Goal: Task Accomplishment & Management: Manage account settings

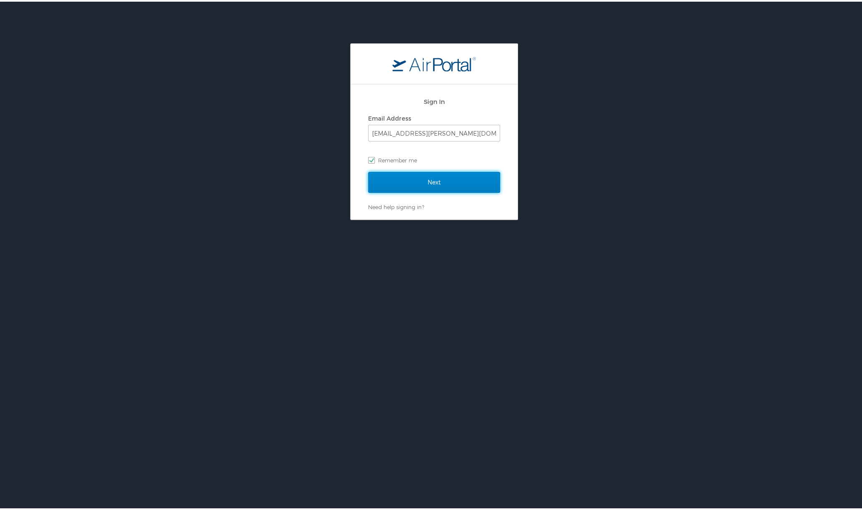
click at [431, 180] on input "Next" at bounding box center [434, 180] width 132 height 21
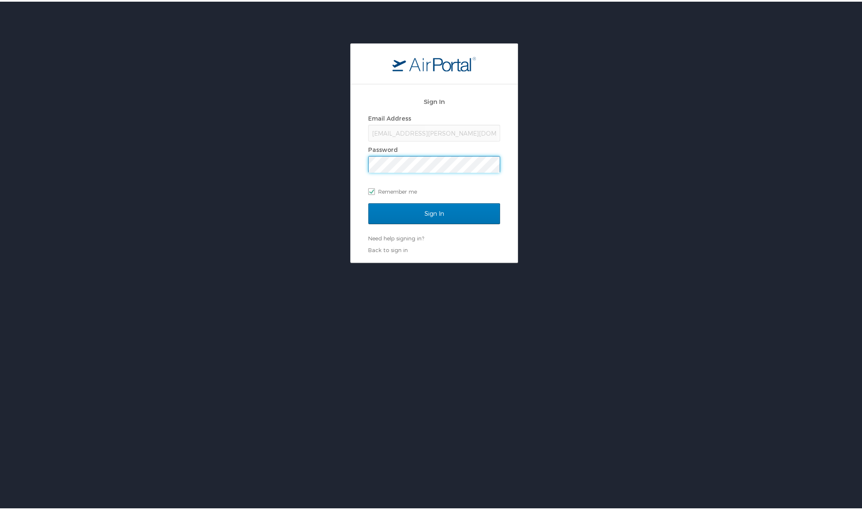
click at [326, 162] on div "Sign In Email Address [EMAIL_ADDRESS][PERSON_NAME][DOMAIN_NAME] Password Rememb…" at bounding box center [434, 152] width 869 height 220
click at [396, 216] on input "Sign In" at bounding box center [434, 212] width 132 height 21
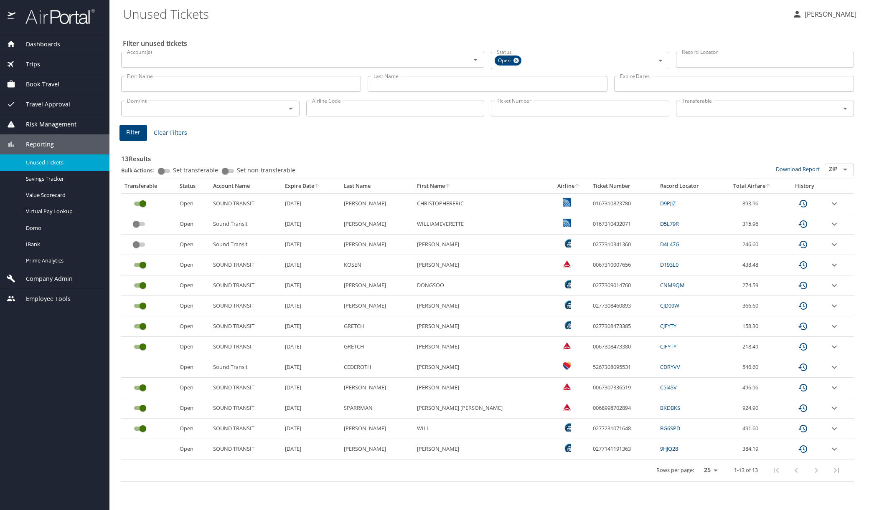
click at [143, 226] on input "custom pagination table" at bounding box center [136, 224] width 30 height 10
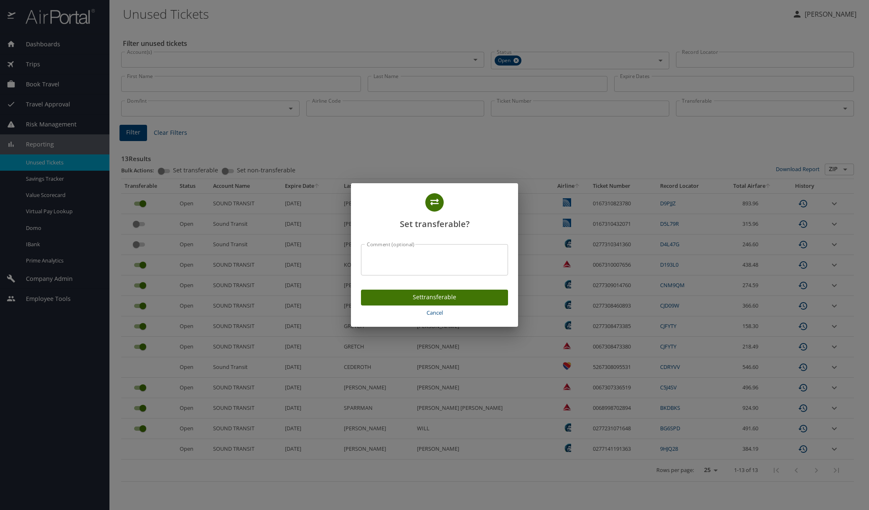
click at [430, 299] on span "Set transferable" at bounding box center [435, 297] width 134 height 10
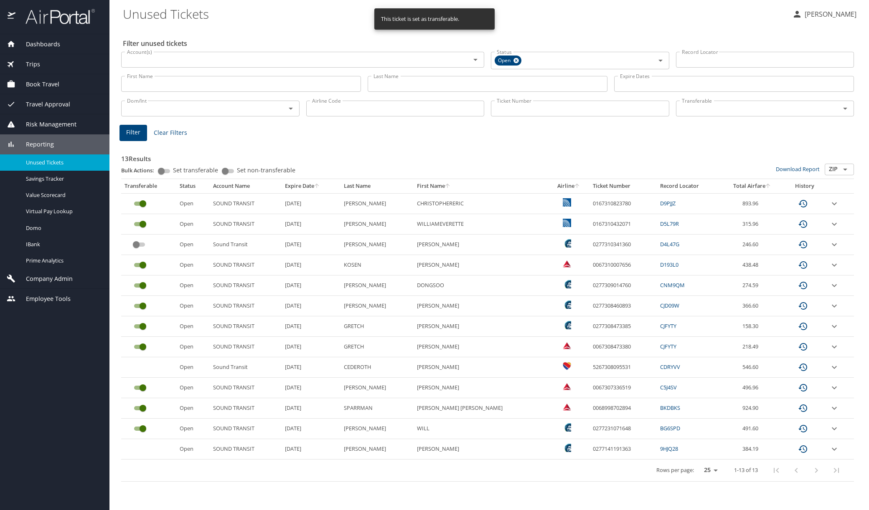
click at [144, 243] on input "custom pagination table" at bounding box center [136, 245] width 30 height 10
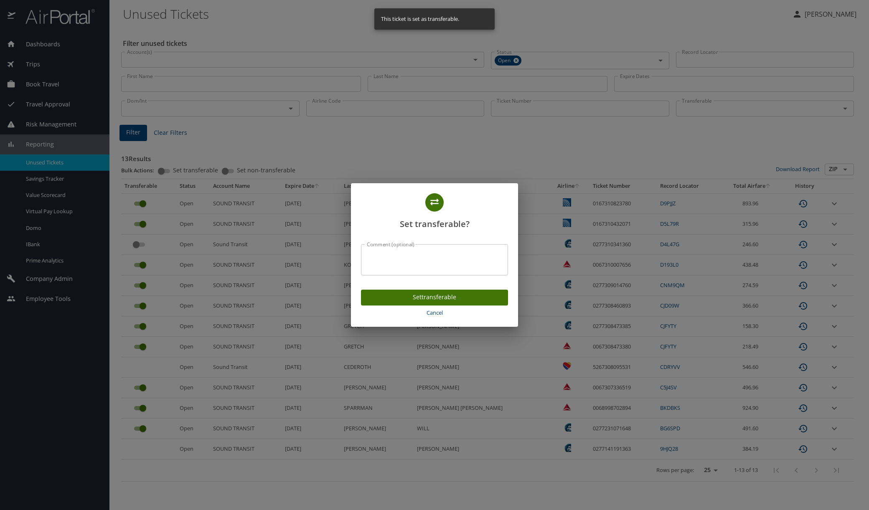
click at [393, 300] on span "Set transferable" at bounding box center [435, 297] width 134 height 10
